Goal: Task Accomplishment & Management: Manage account settings

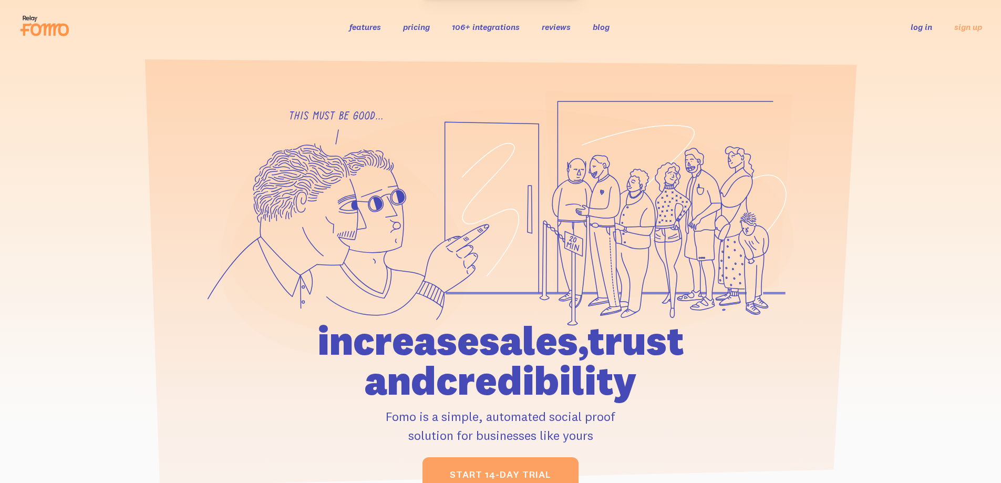
click at [924, 26] on link "log in" at bounding box center [922, 27] width 22 height 11
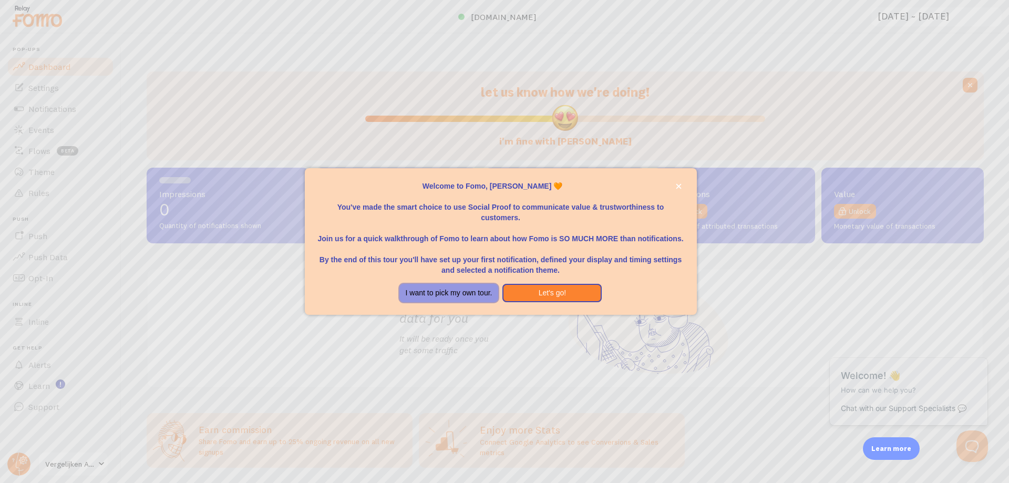
click at [463, 292] on button "I want to pick my own tour." at bounding box center [448, 293] width 99 height 19
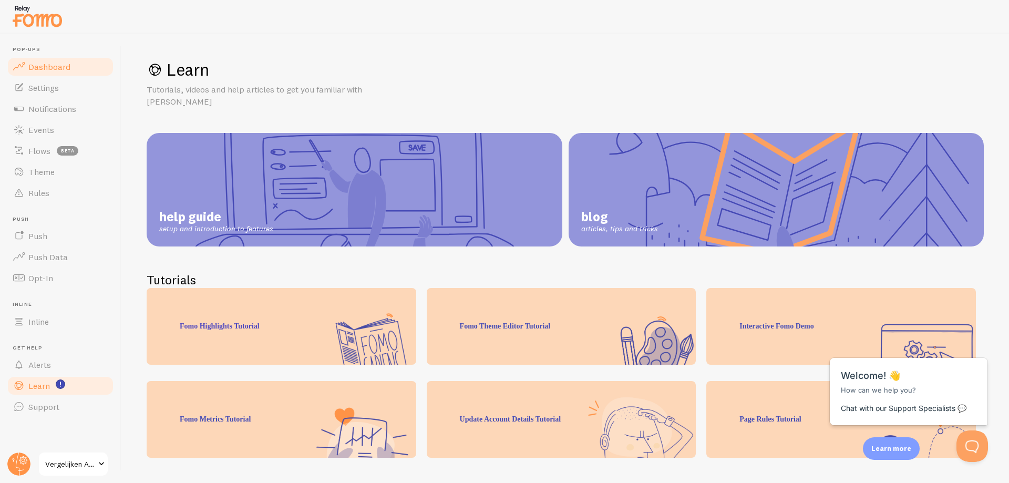
click at [43, 70] on span "Dashboard" at bounding box center [49, 66] width 42 height 11
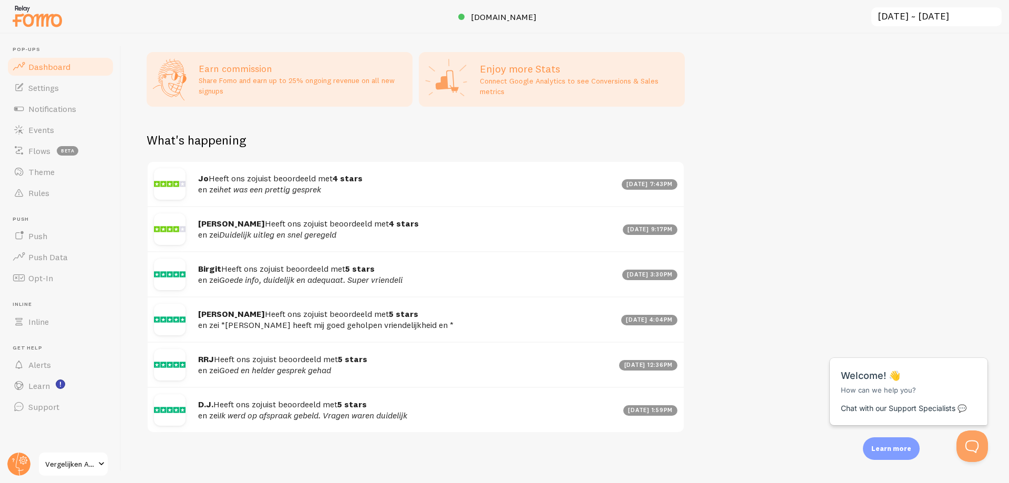
scroll to position [370, 0]
click at [79, 463] on span "Vergelijken Alarmknop Ouderen" at bounding box center [70, 464] width 50 height 13
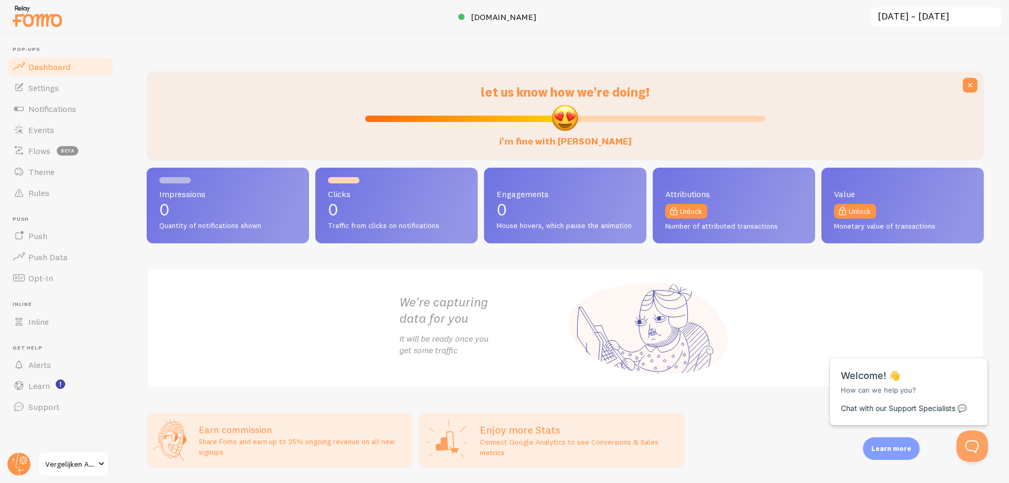
click at [969, 18] on input "2025-08-03 ~ 2025-09-02" at bounding box center [936, 17] width 132 height 22
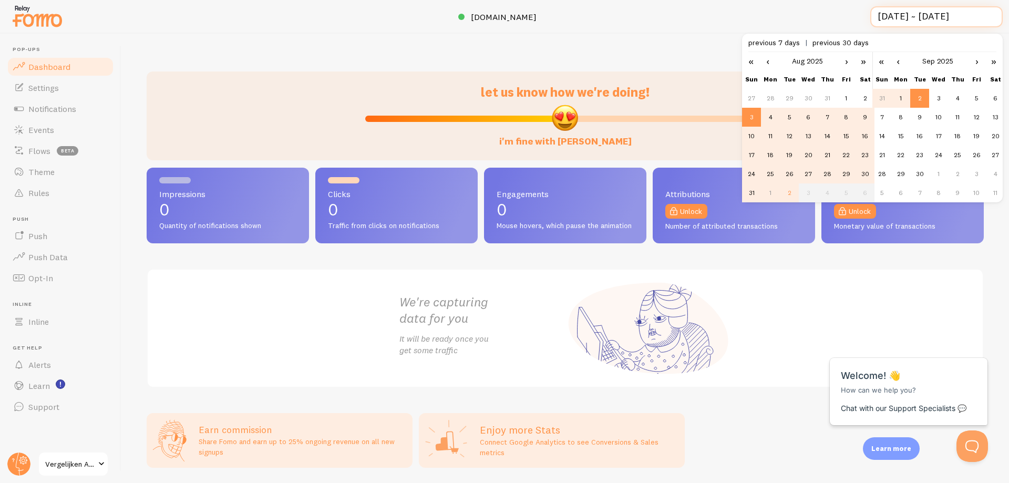
click at [969, 18] on input "2025-08-03 ~ 2025-09-02" at bounding box center [936, 17] width 132 height 22
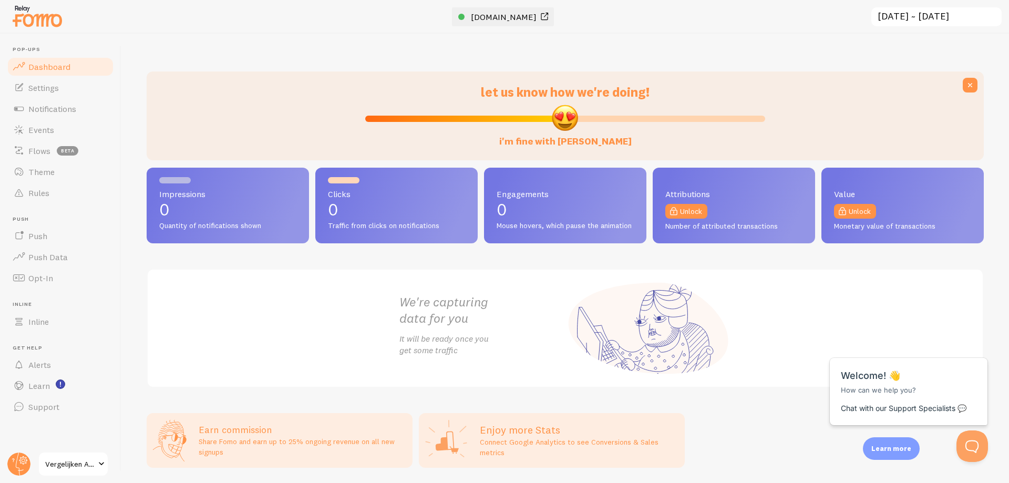
click at [479, 14] on span "vergelijken-alarmknop-ouderen.nl" at bounding box center [504, 17] width 66 height 11
click at [41, 88] on span "Settings" at bounding box center [43, 87] width 30 height 11
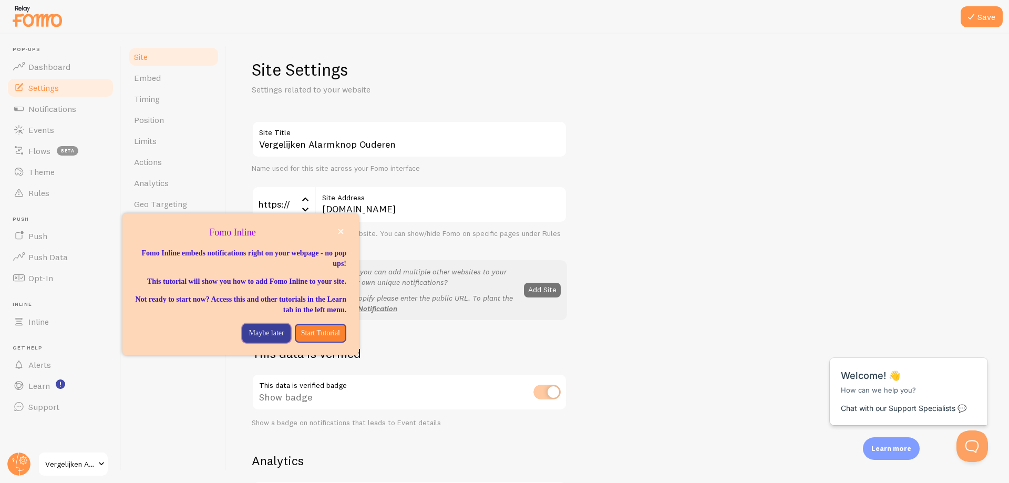
click at [254, 338] on p "Maybe later" at bounding box center [266, 333] width 35 height 11
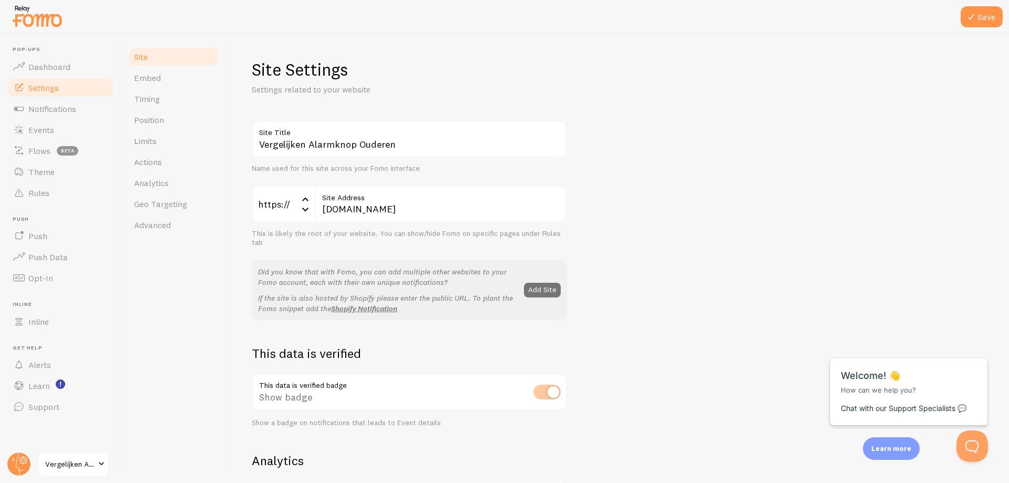
click at [995, 18] on div at bounding box center [504, 23] width 1009 height 47
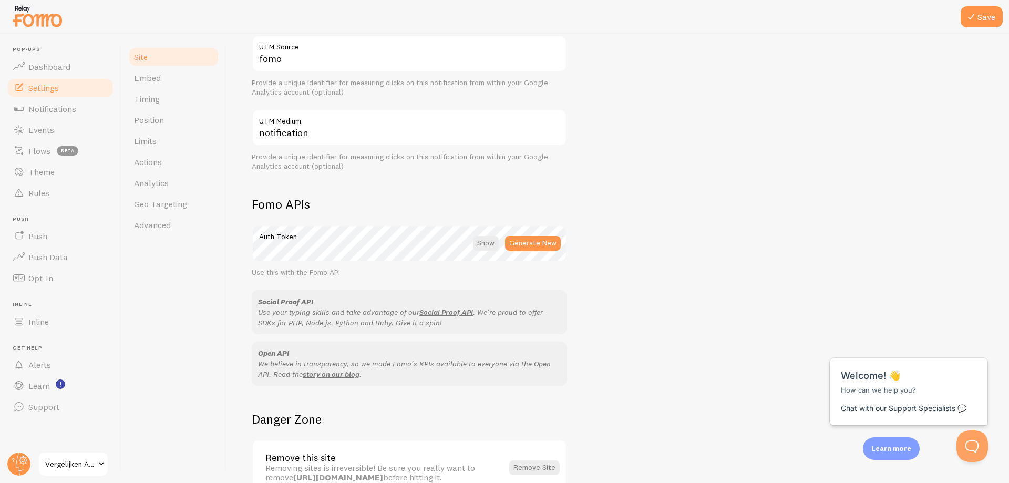
scroll to position [519, 0]
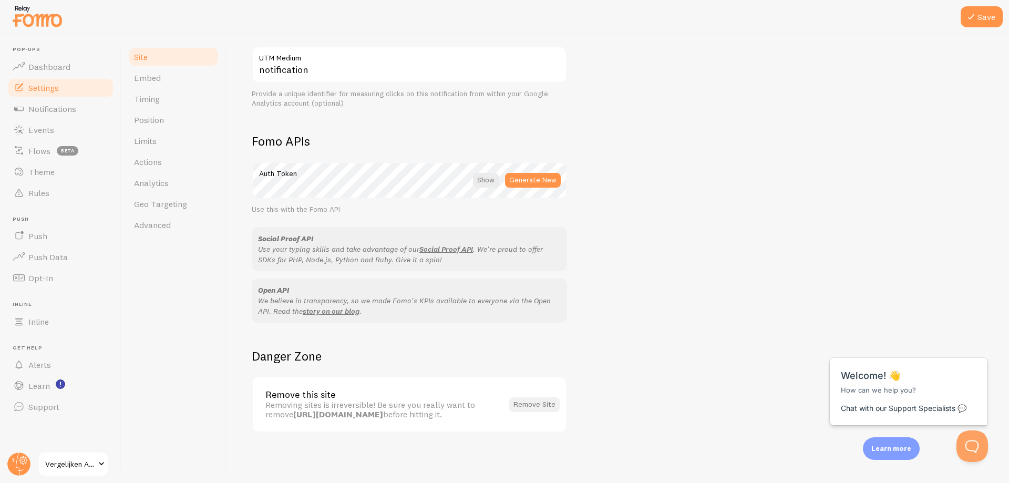
click at [530, 398] on button "Remove Site" at bounding box center [534, 404] width 50 height 15
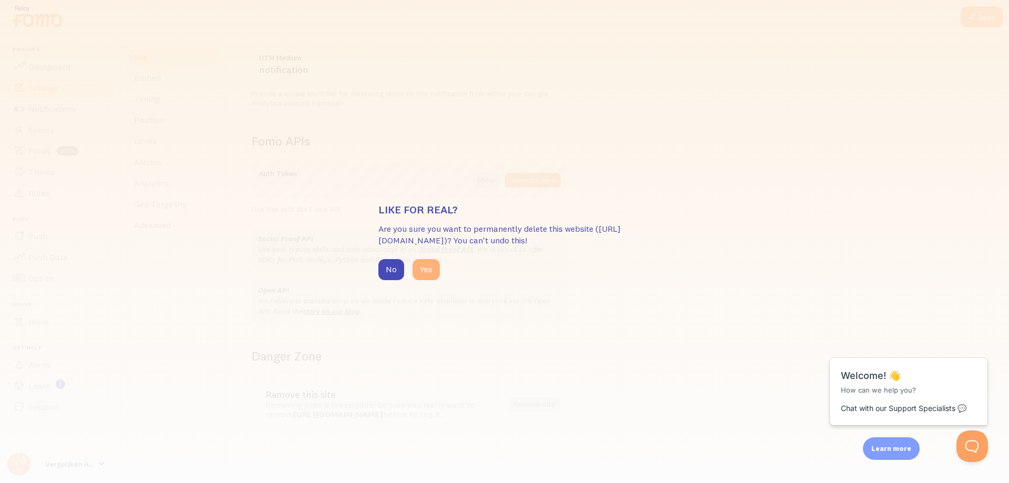
click at [416, 271] on button "Yes" at bounding box center [425, 269] width 27 height 21
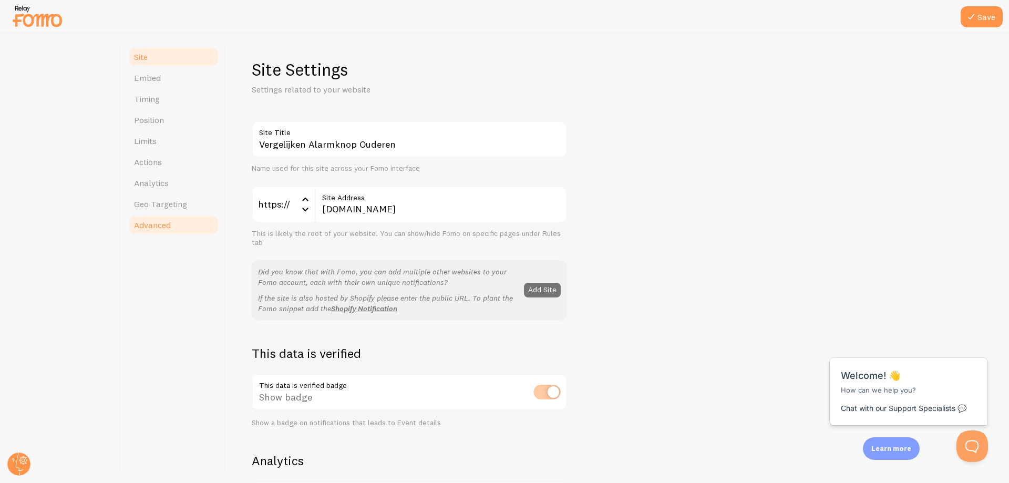
click at [155, 224] on span "Advanced" at bounding box center [152, 225] width 37 height 11
click at [160, 223] on span "Advanced" at bounding box center [152, 225] width 37 height 11
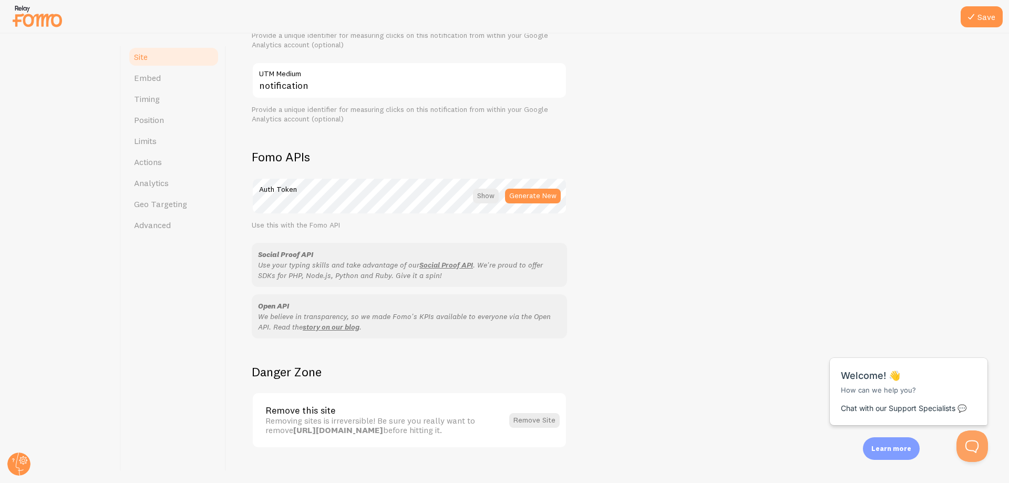
scroll to position [519, 0]
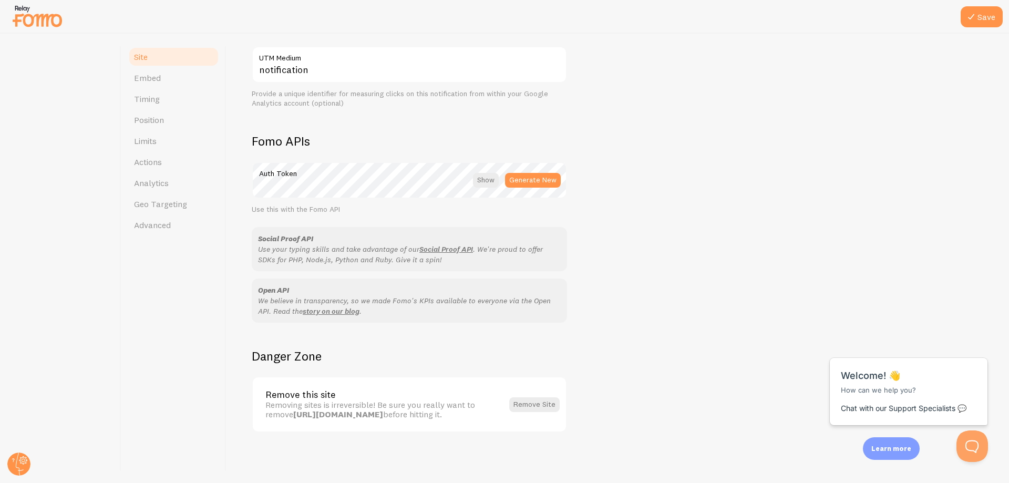
drag, startPoint x: 151, startPoint y: 216, endPoint x: 537, endPoint y: 36, distance: 425.7
click at [152, 216] on link "Advanced" at bounding box center [174, 224] width 92 height 21
drag, startPoint x: 988, startPoint y: 18, endPoint x: 983, endPoint y: 19, distance: 5.4
click at [986, 19] on div at bounding box center [504, 23] width 1009 height 47
click at [993, 19] on div at bounding box center [504, 23] width 1009 height 47
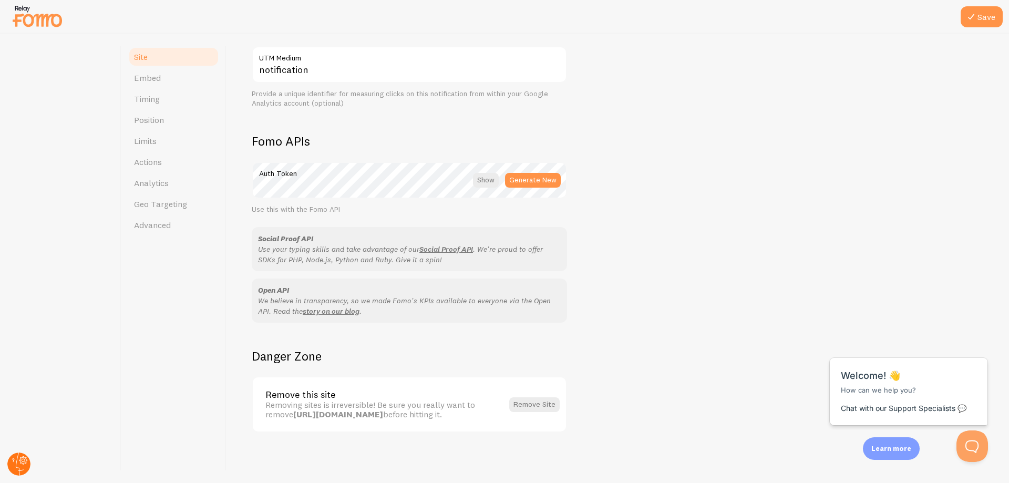
click at [16, 462] on circle at bounding box center [18, 463] width 23 height 23
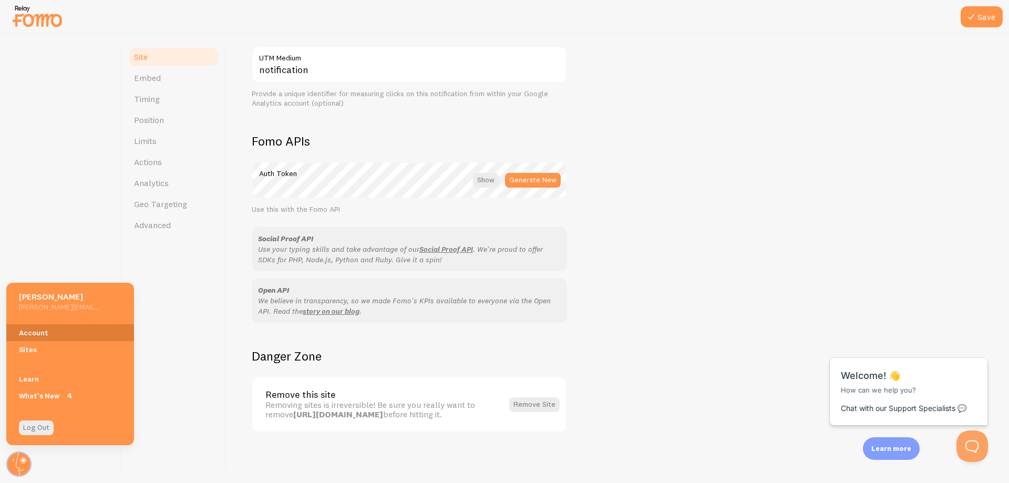
click at [55, 324] on link "Account" at bounding box center [70, 332] width 128 height 17
drag, startPoint x: 34, startPoint y: 13, endPoint x: 538, endPoint y: 32, distance: 504.2
click at [34, 13] on img at bounding box center [37, 16] width 53 height 27
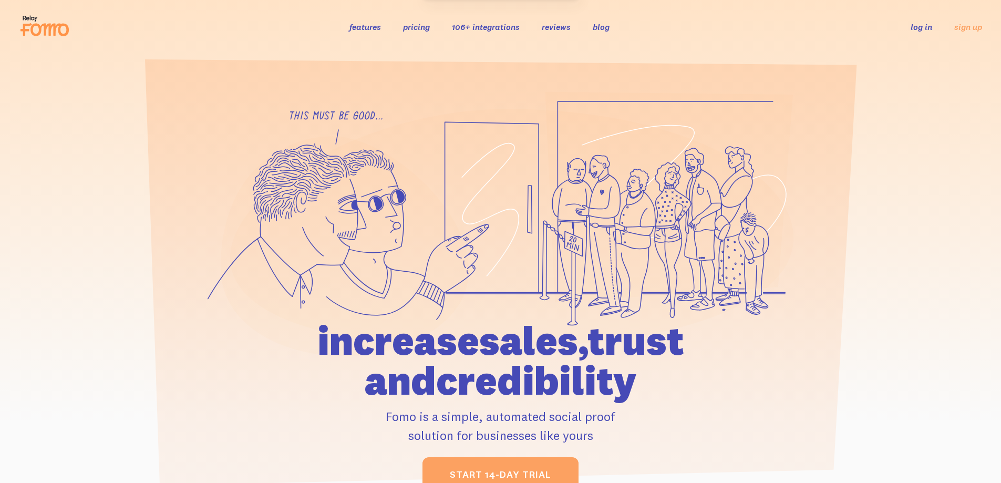
click at [921, 32] on link "log in" at bounding box center [922, 27] width 22 height 11
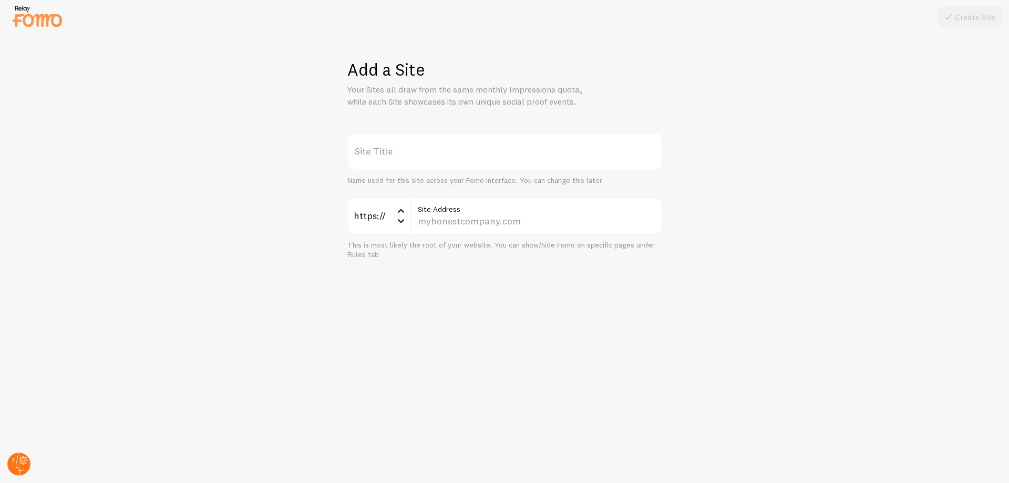
click at [15, 463] on circle at bounding box center [18, 463] width 23 height 23
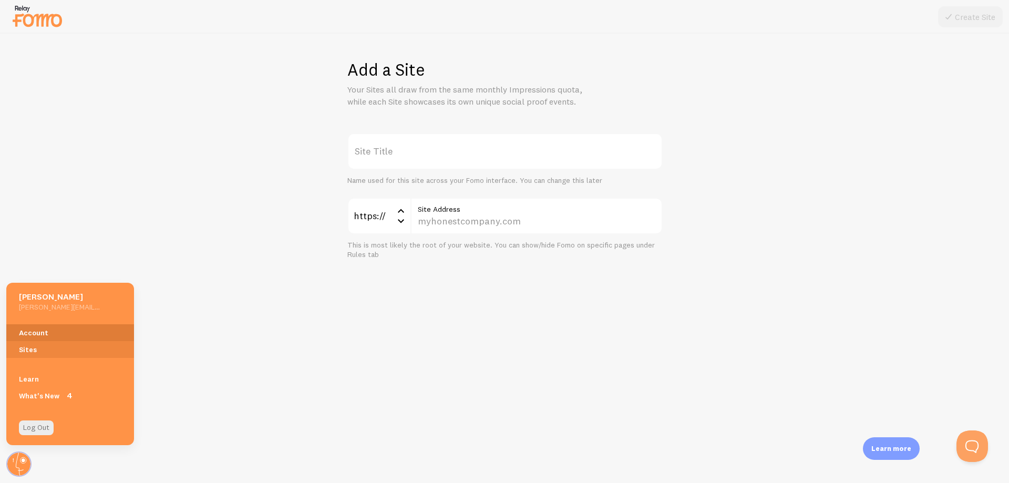
click at [35, 329] on link "Account" at bounding box center [70, 332] width 128 height 17
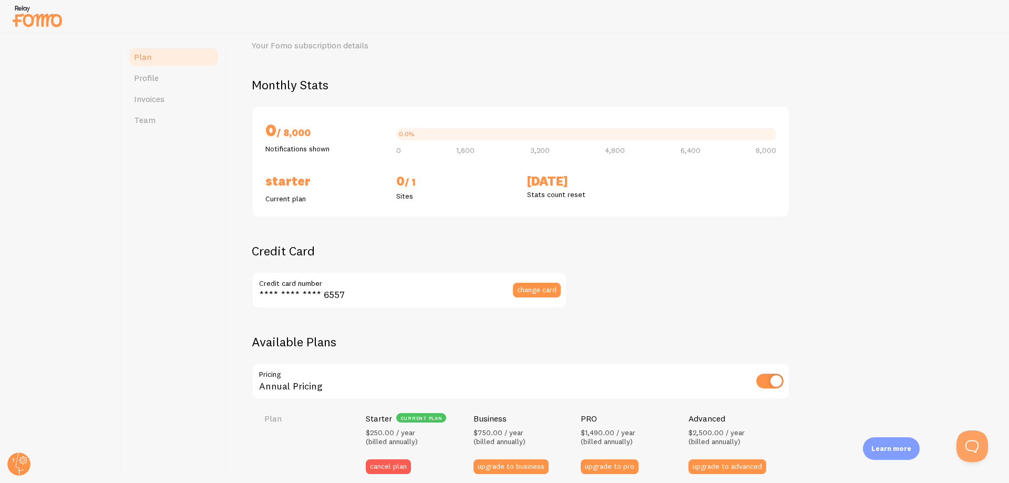
scroll to position [210, 0]
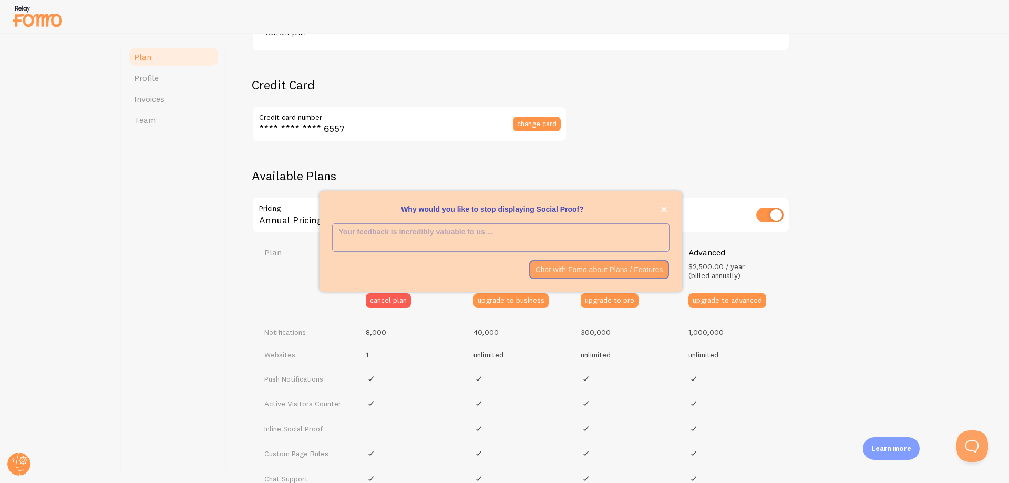
click at [189, 318] on div "Plan Profile Invoices Team" at bounding box center [173, 258] width 105 height 449
click at [400, 297] on button "cancel plan" at bounding box center [388, 300] width 45 height 15
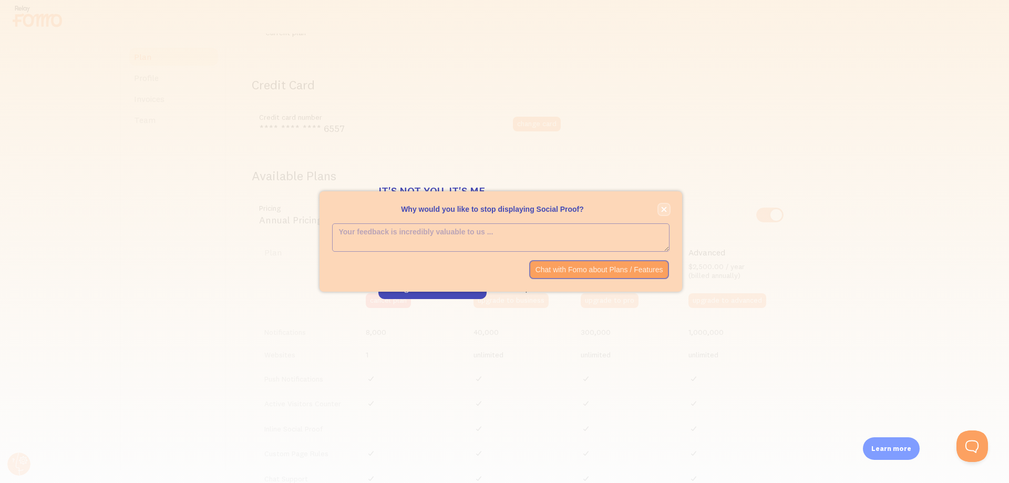
click at [663, 208] on icon "close," at bounding box center [664, 209] width 6 height 6
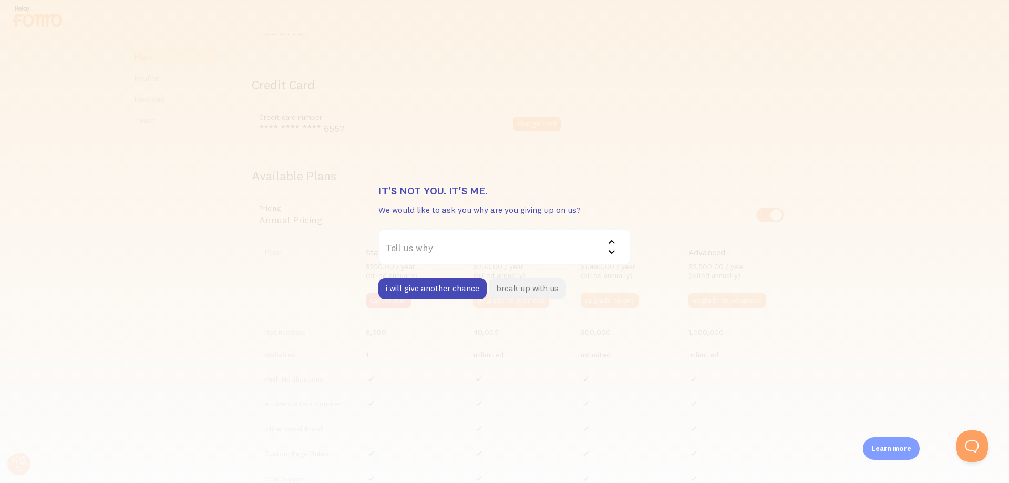
click at [515, 287] on button "break up with us" at bounding box center [527, 288] width 77 height 21
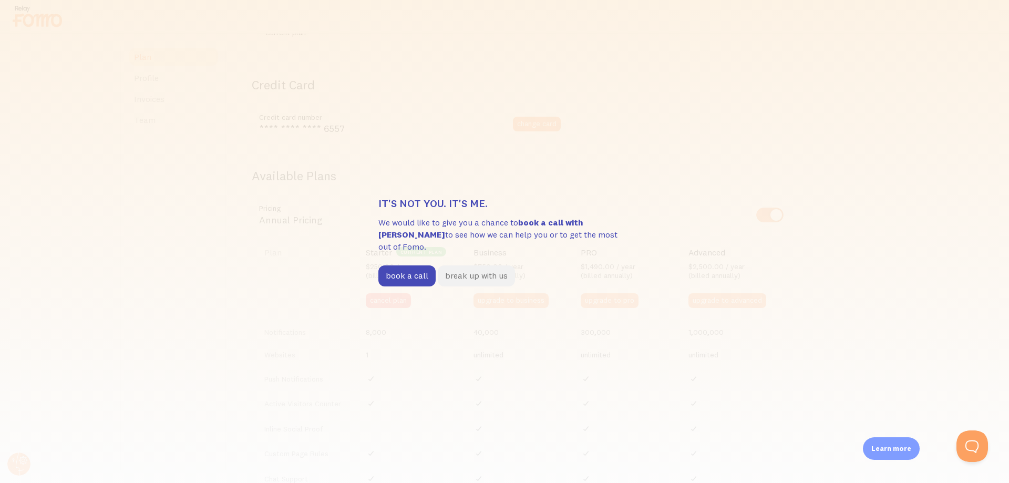
click at [462, 270] on button "break up with us" at bounding box center [476, 275] width 77 height 21
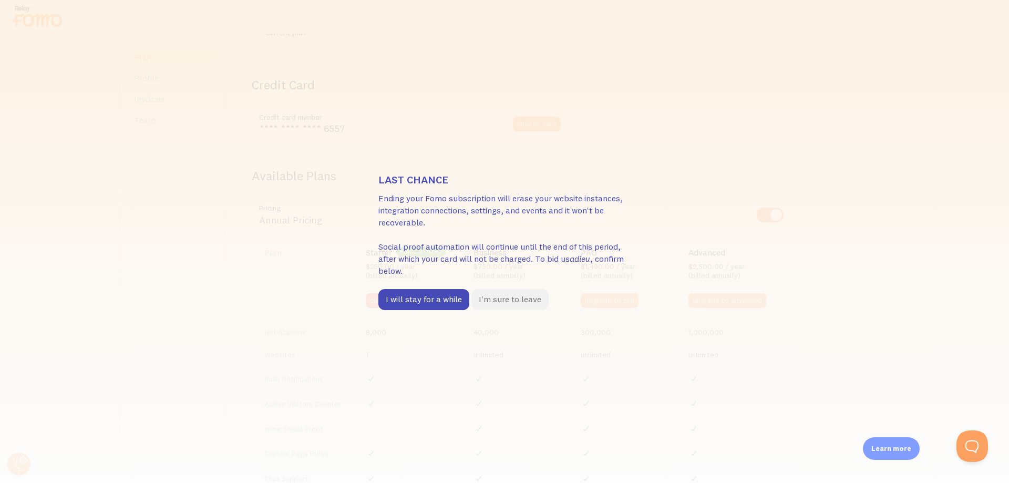
click at [492, 299] on button "I'm sure to leave" at bounding box center [509, 299] width 77 height 21
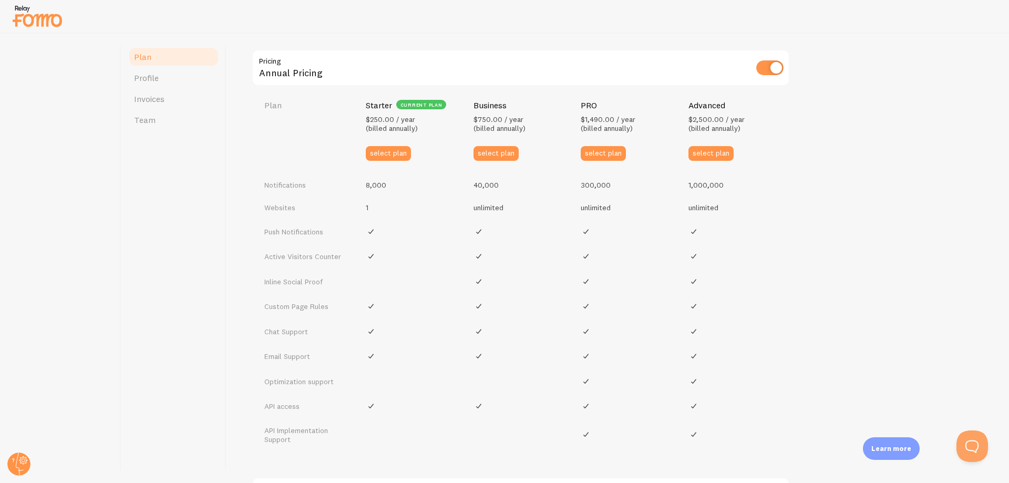
scroll to position [278, 0]
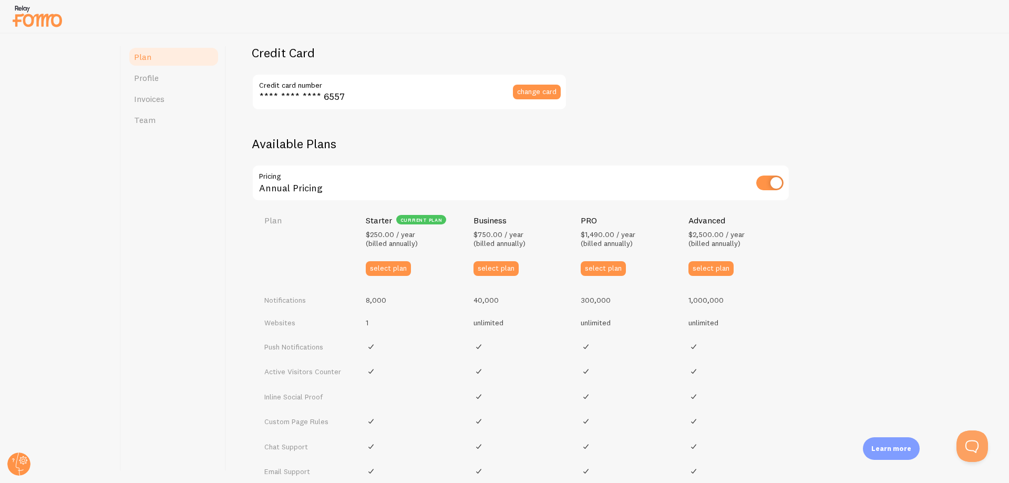
click at [761, 182] on input "checkbox" at bounding box center [769, 182] width 27 height 15
checkbox input "false"
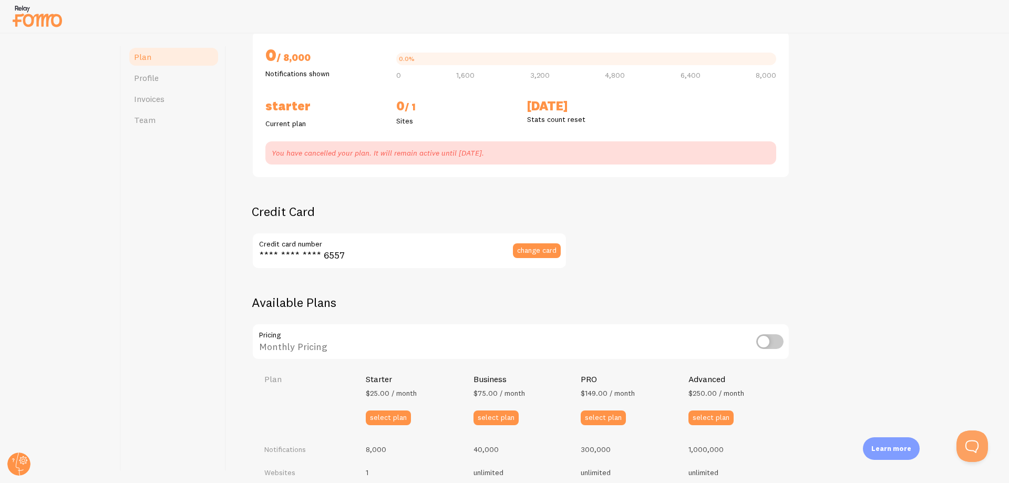
scroll to position [15, 0]
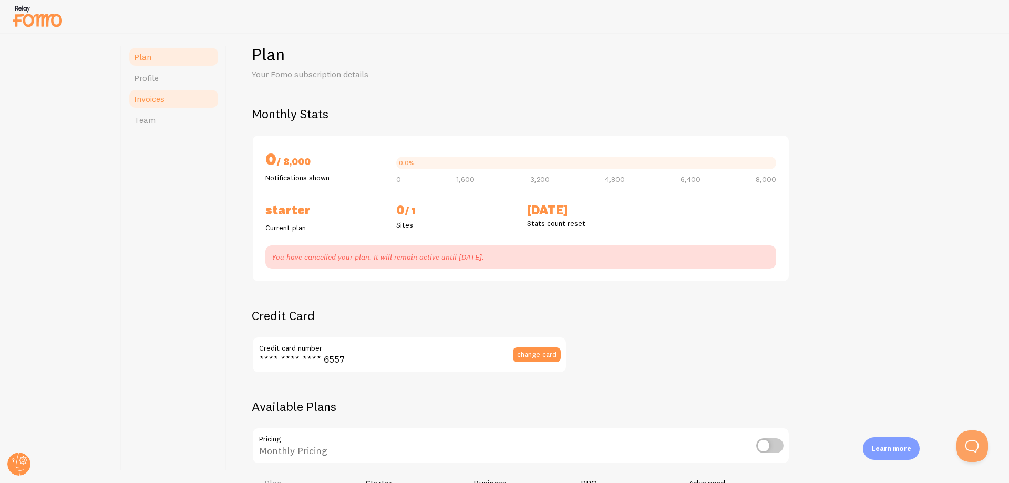
click at [160, 102] on span "Invoices" at bounding box center [149, 99] width 30 height 11
click at [157, 99] on span "Invoices" at bounding box center [149, 99] width 30 height 11
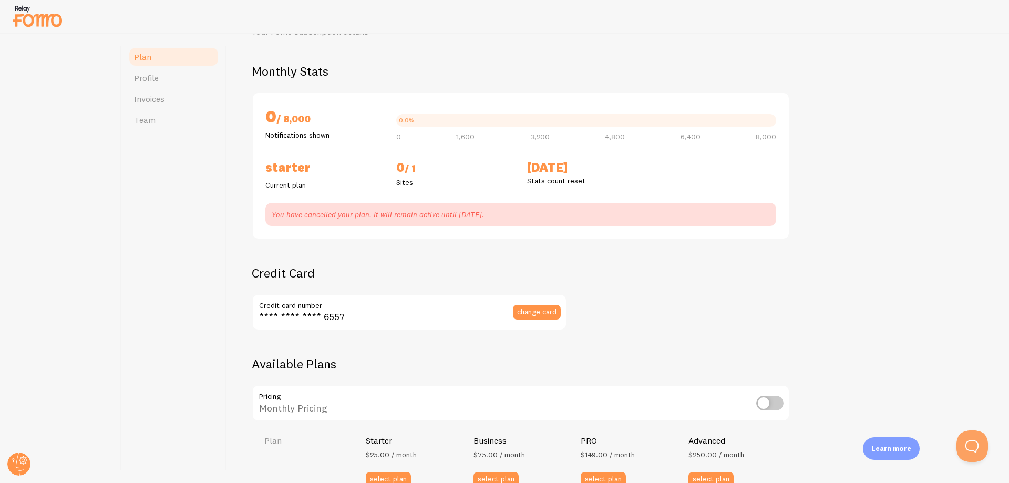
scroll to position [0, 0]
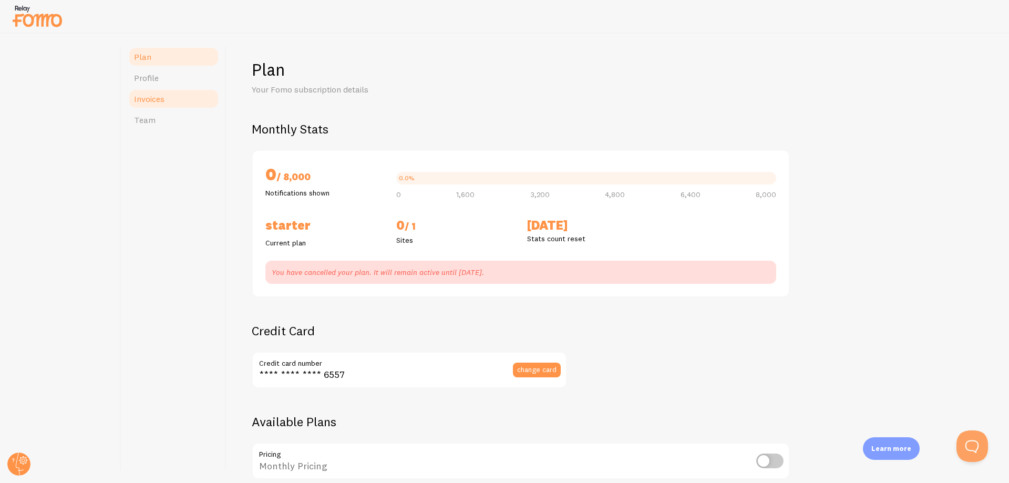
click at [163, 99] on span "Invoices" at bounding box center [149, 99] width 30 height 11
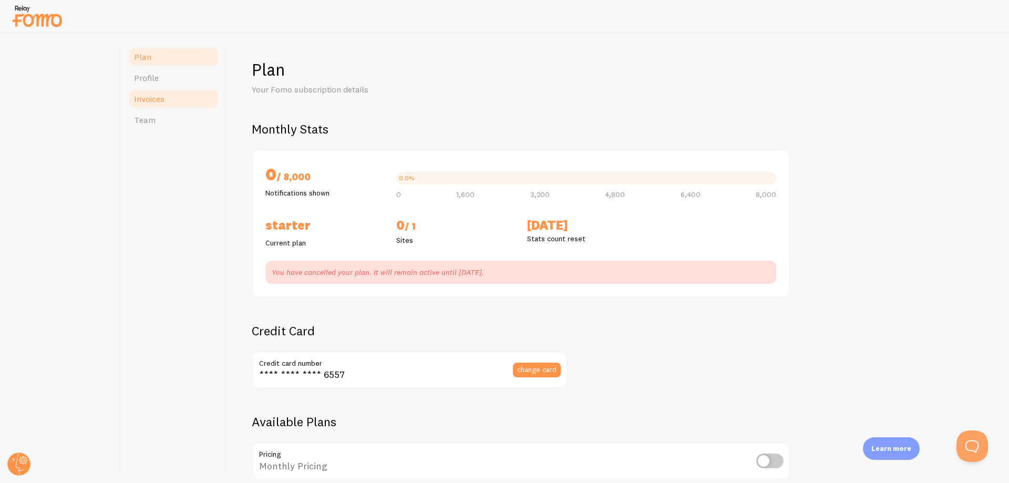
click at [163, 99] on span "Invoices" at bounding box center [149, 99] width 30 height 11
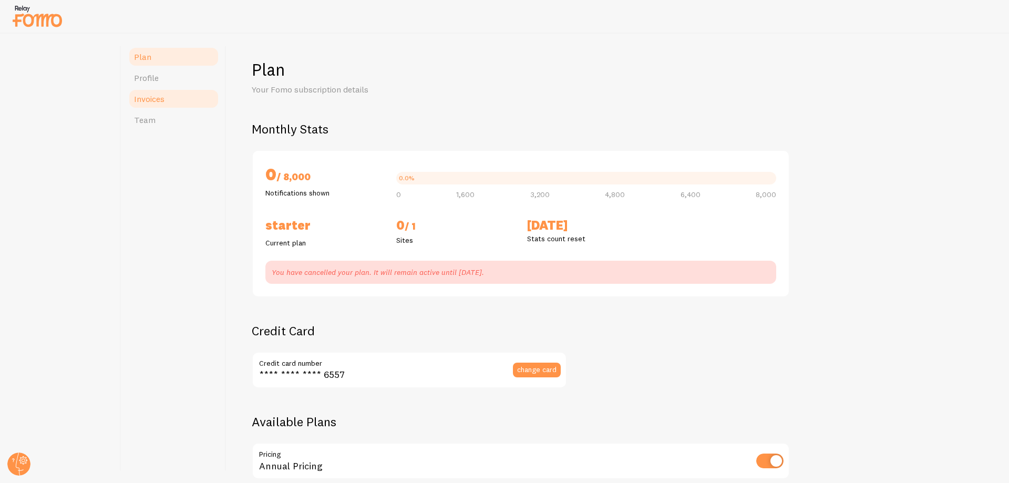
click at [159, 102] on span "Invoices" at bounding box center [149, 99] width 30 height 11
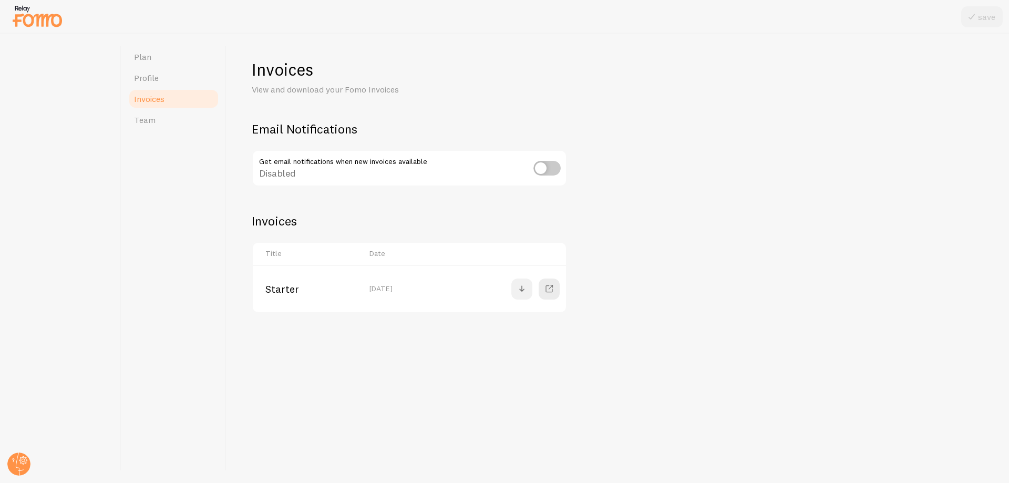
click at [522, 288] on span at bounding box center [521, 289] width 13 height 13
